Goal: Transaction & Acquisition: Purchase product/service

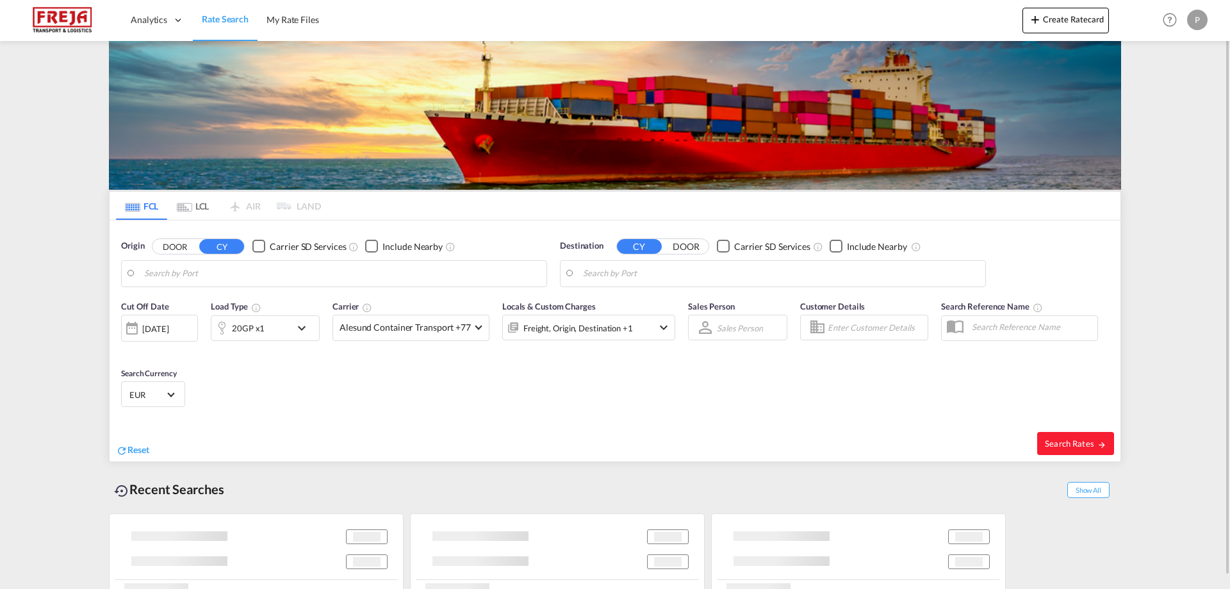
type input "[GEOGRAPHIC_DATA], PKKHI"
type input "[GEOGRAPHIC_DATA], [GEOGRAPHIC_DATA]"
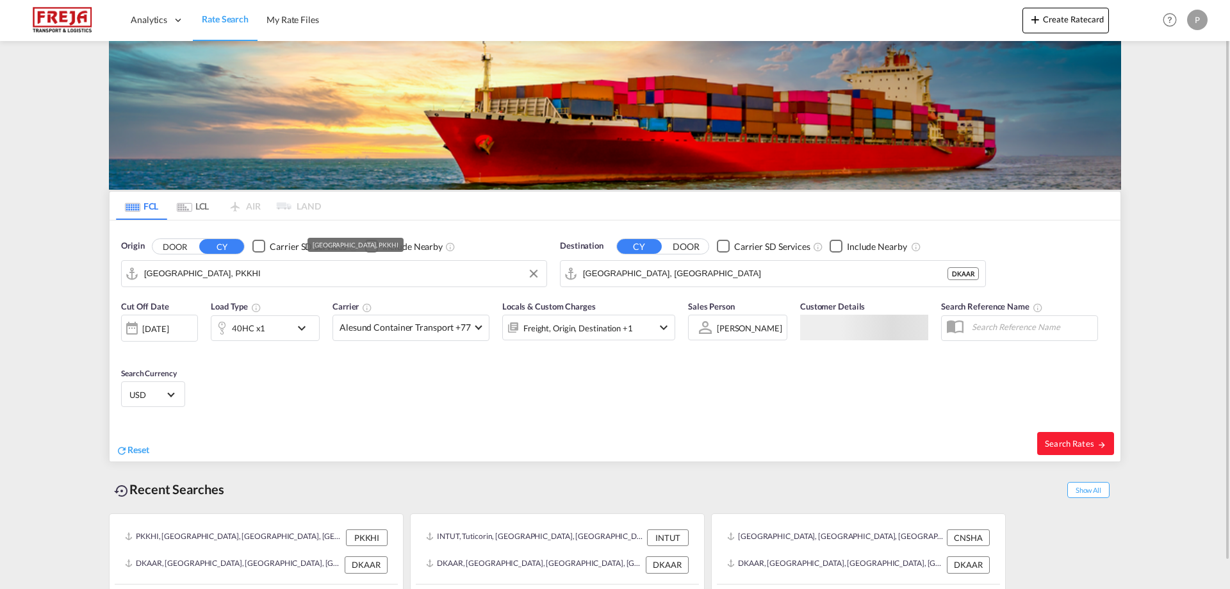
click at [238, 277] on input "[GEOGRAPHIC_DATA], PKKHI" at bounding box center [342, 273] width 396 height 19
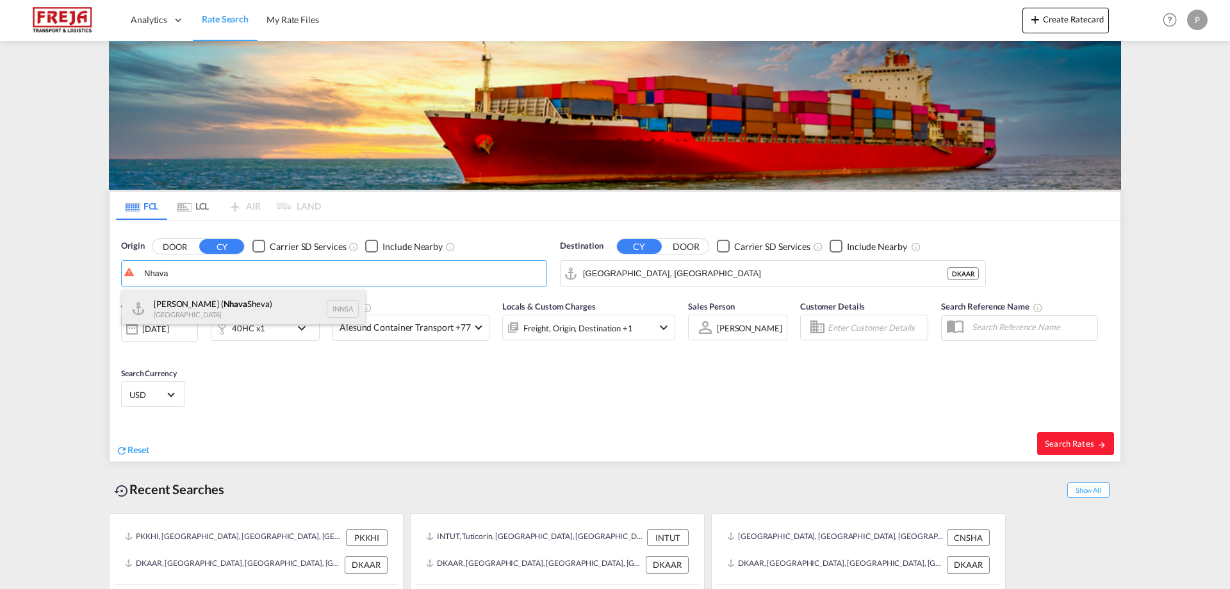
click at [219, 312] on div "[PERSON_NAME] ( [PERSON_NAME]) [GEOGRAPHIC_DATA] INNSA" at bounding box center [243, 309] width 243 height 38
type input "[PERSON_NAME] ([PERSON_NAME]), [GEOGRAPHIC_DATA]"
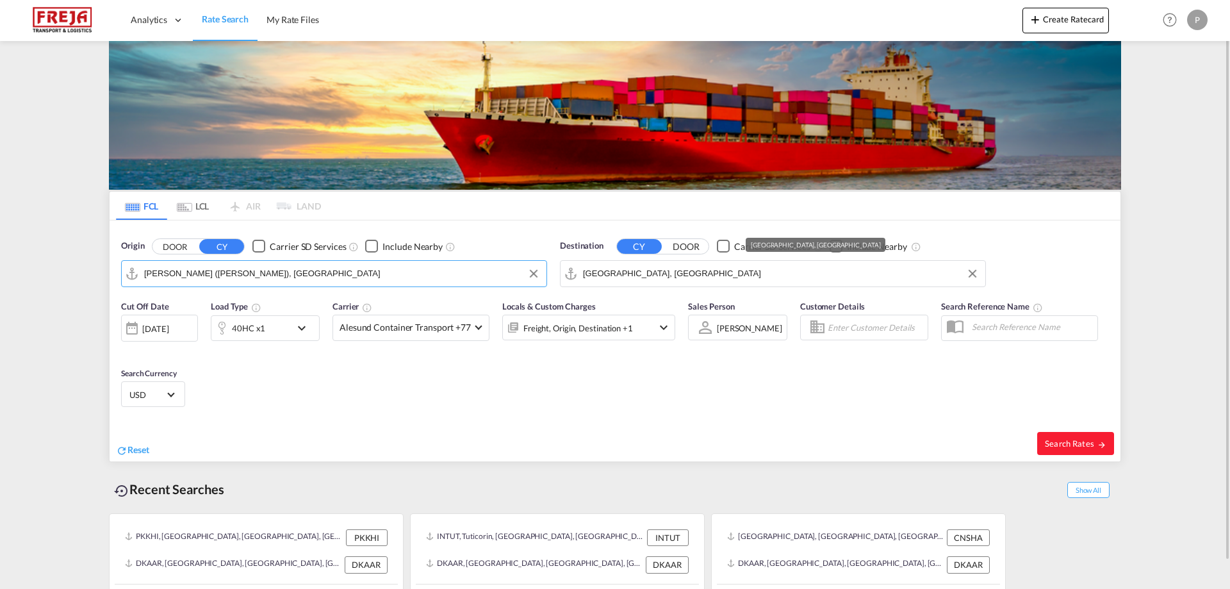
click at [713, 279] on input "[GEOGRAPHIC_DATA], [GEOGRAPHIC_DATA]" at bounding box center [781, 273] width 396 height 19
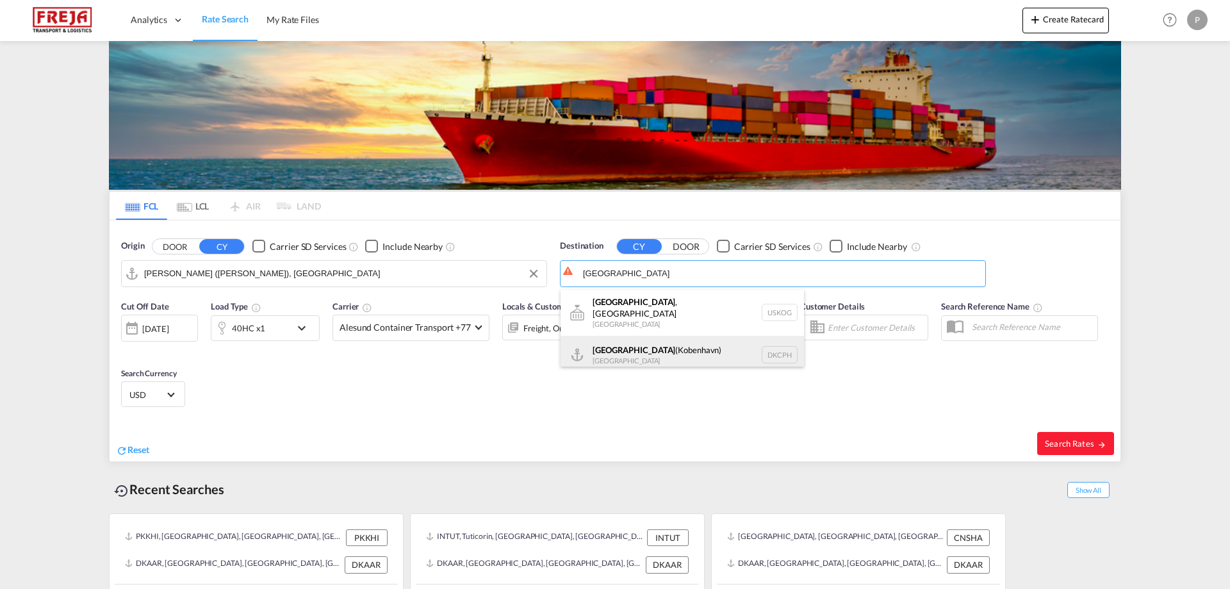
click at [681, 337] on div "[GEOGRAPHIC_DATA] ([GEOGRAPHIC_DATA]) [GEOGRAPHIC_DATA] DKCPH" at bounding box center [681, 355] width 243 height 38
type input "[GEOGRAPHIC_DATA] ([GEOGRAPHIC_DATA]), DKCPH"
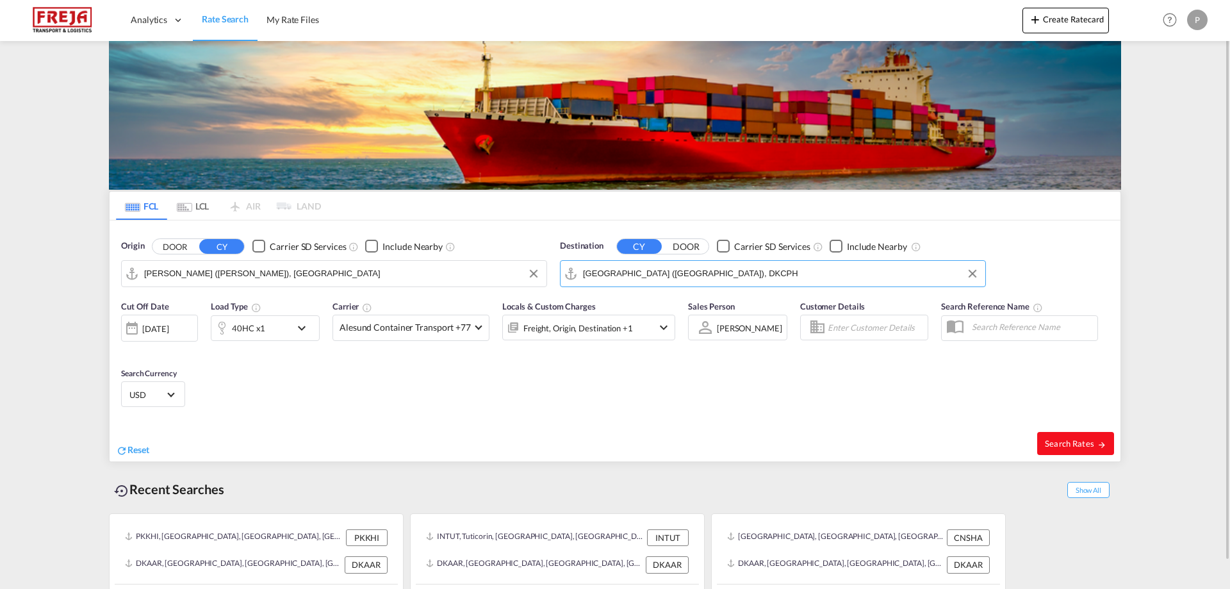
click at [1073, 438] on span "Search Rates" at bounding box center [1075, 443] width 61 height 10
type input "INNSA to DKCPH / [DATE]"
